Goal: Check status: Check status

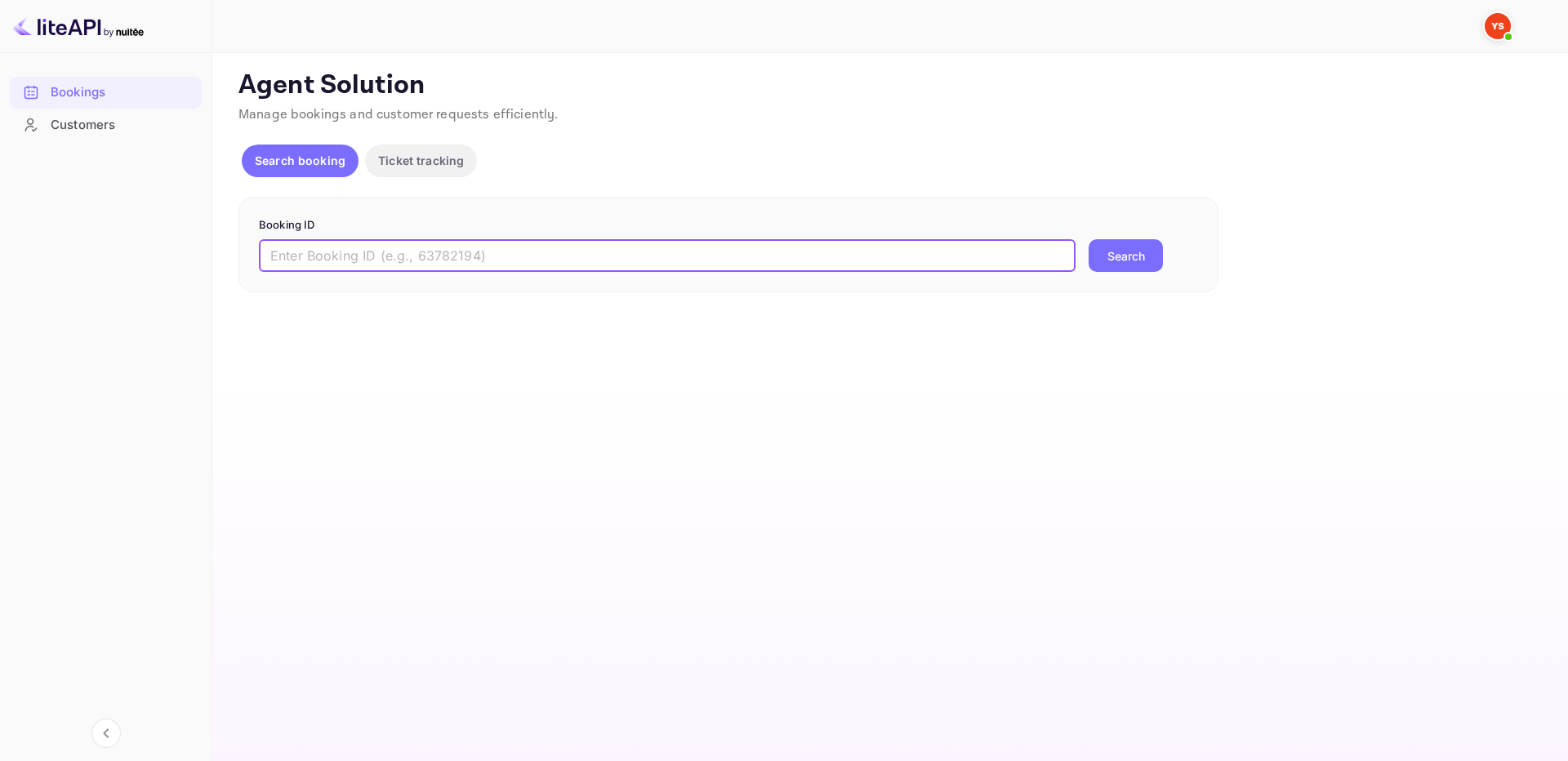
click at [838, 261] on input "text" at bounding box center [667, 255] width 816 height 33
type input "8046888"
click at [1121, 261] on button "Search" at bounding box center [1126, 255] width 74 height 33
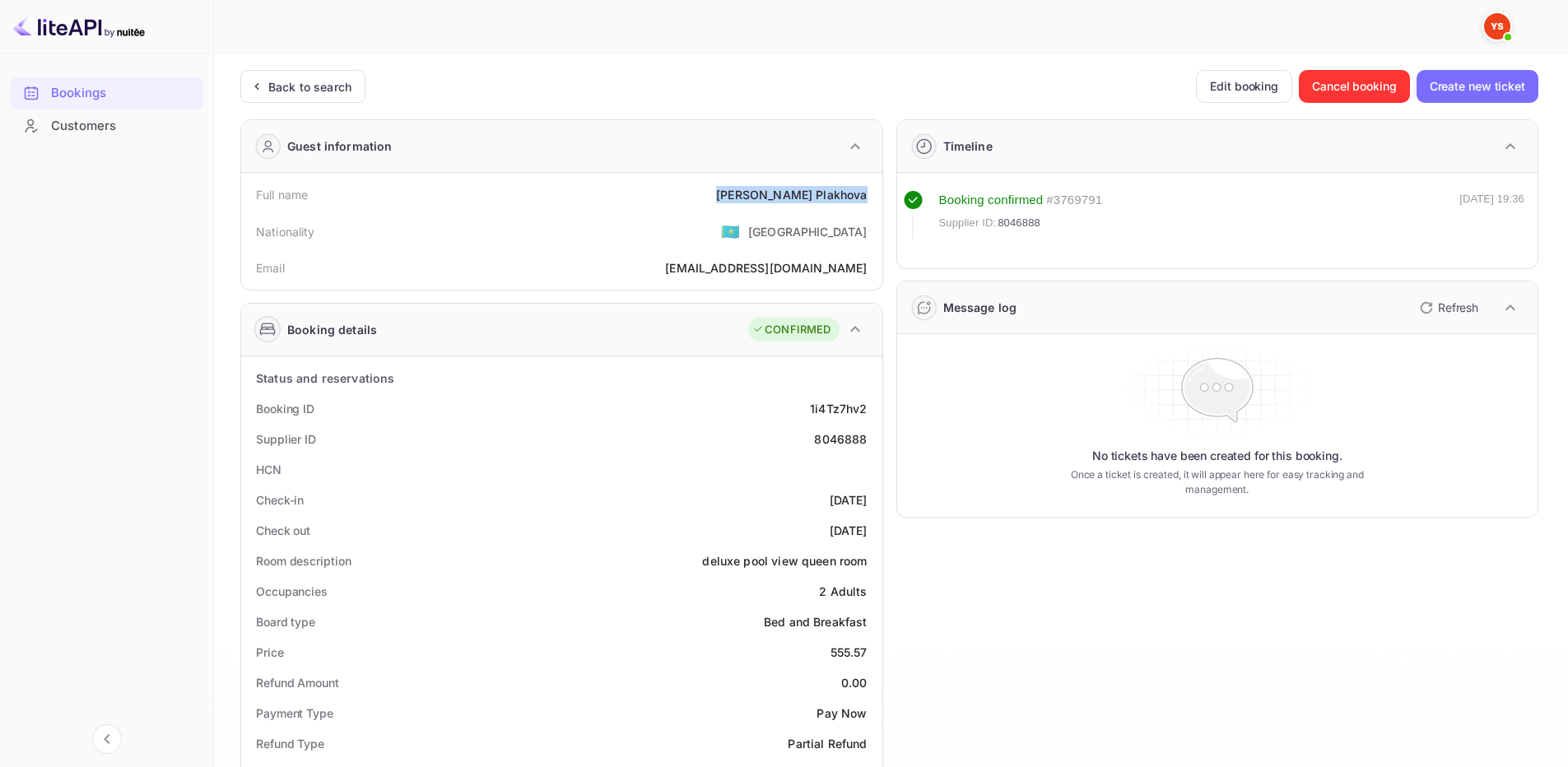
drag, startPoint x: 792, startPoint y: 202, endPoint x: 872, endPoint y: 200, distance: 80.0
click at [872, 200] on div "Full name [PERSON_NAME]" at bounding box center [562, 195] width 628 height 31
copy div "[PERSON_NAME]"
drag, startPoint x: 832, startPoint y: 651, endPoint x: 867, endPoint y: 653, distance: 35.1
click at [867, 653] on div "Price 555.57" at bounding box center [562, 652] width 628 height 31
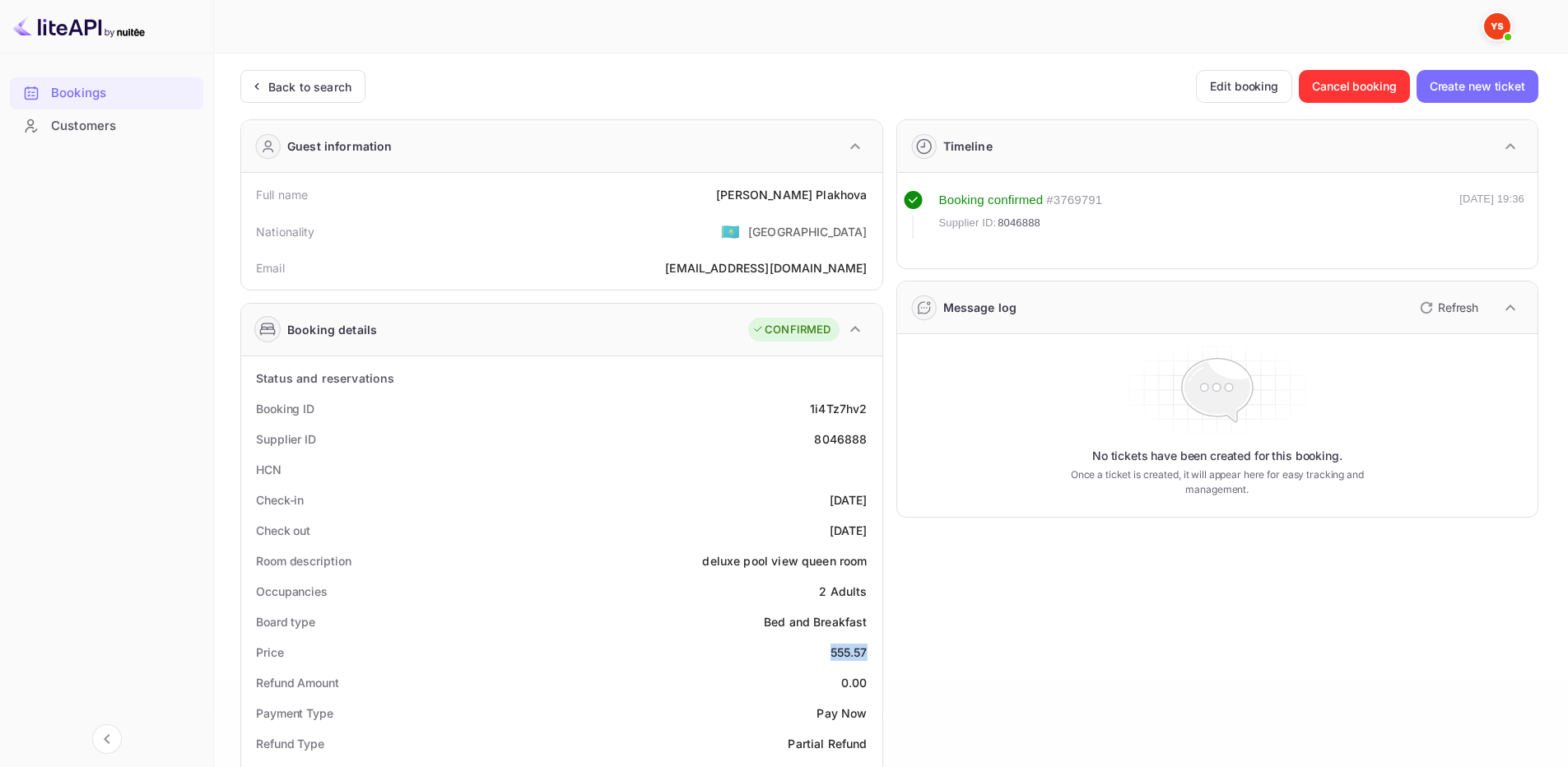
copy div "555.57"
drag, startPoint x: 750, startPoint y: 194, endPoint x: 865, endPoint y: 196, distance: 115.0
click at [865, 196] on div "Full name [PERSON_NAME]" at bounding box center [562, 195] width 628 height 31
copy div "[PERSON_NAME]"
